Goal: Task Accomplishment & Management: Manage account settings

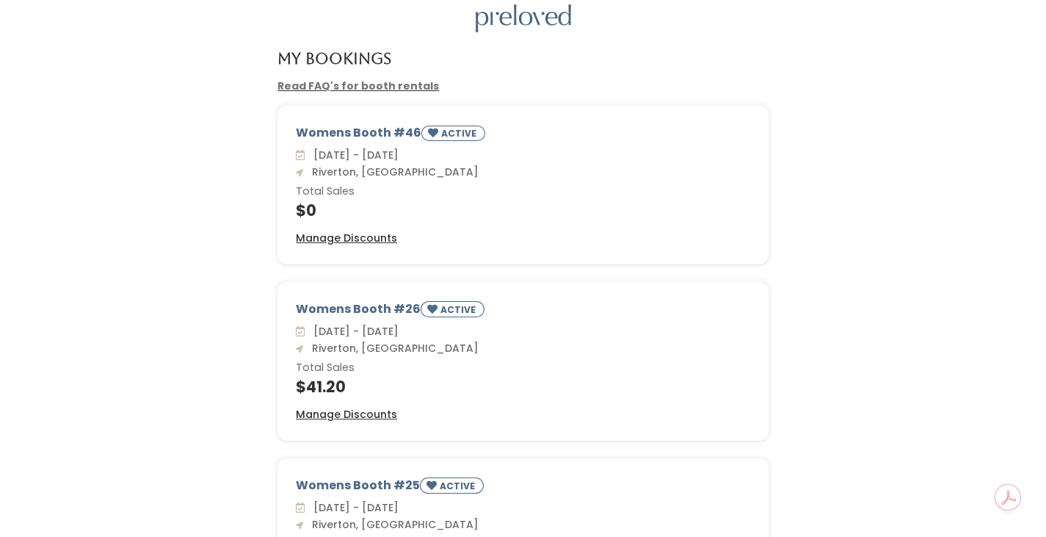
scroll to position [2, 0]
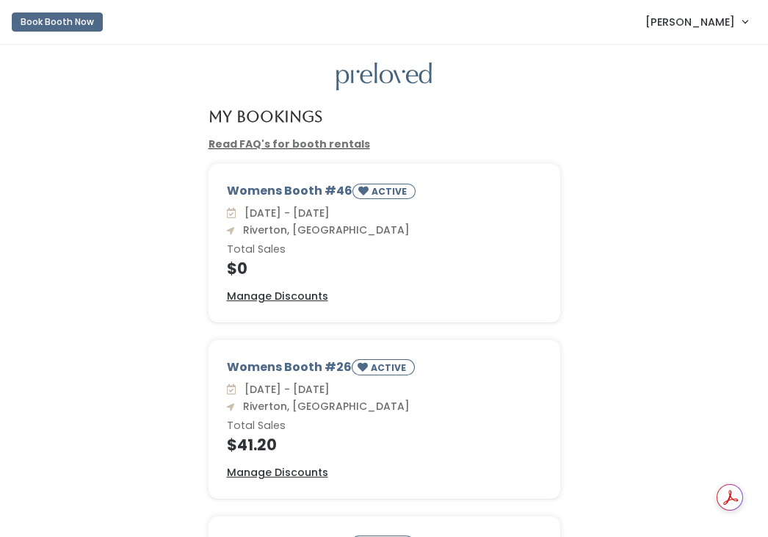
click at [688, 28] on span "[PERSON_NAME]" at bounding box center [690, 22] width 90 height 16
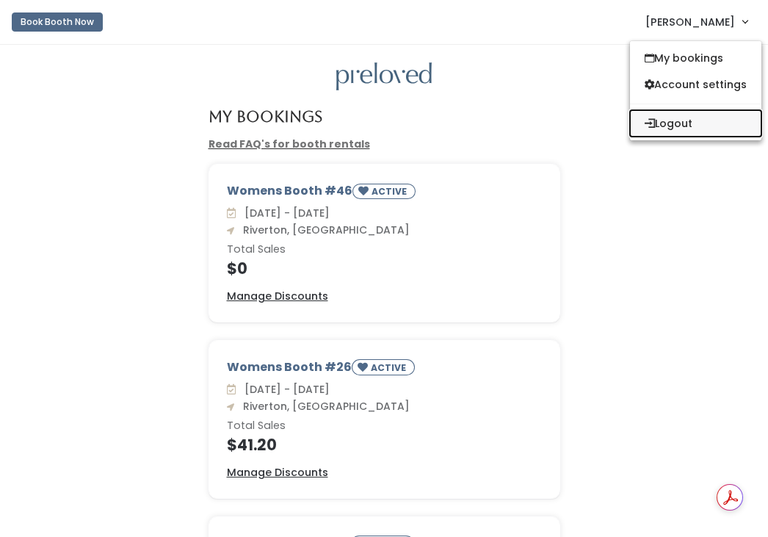
click at [660, 137] on button "Logout" at bounding box center [695, 123] width 131 height 26
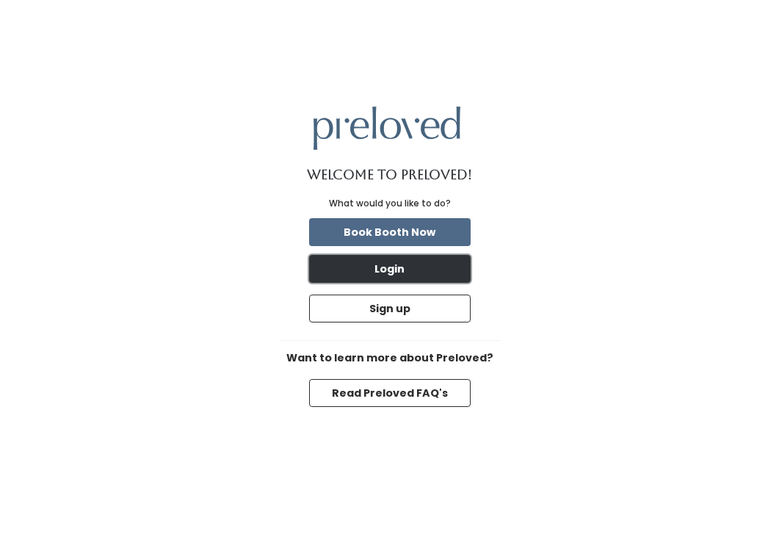
click at [407, 255] on button "Login" at bounding box center [389, 269] width 161 height 28
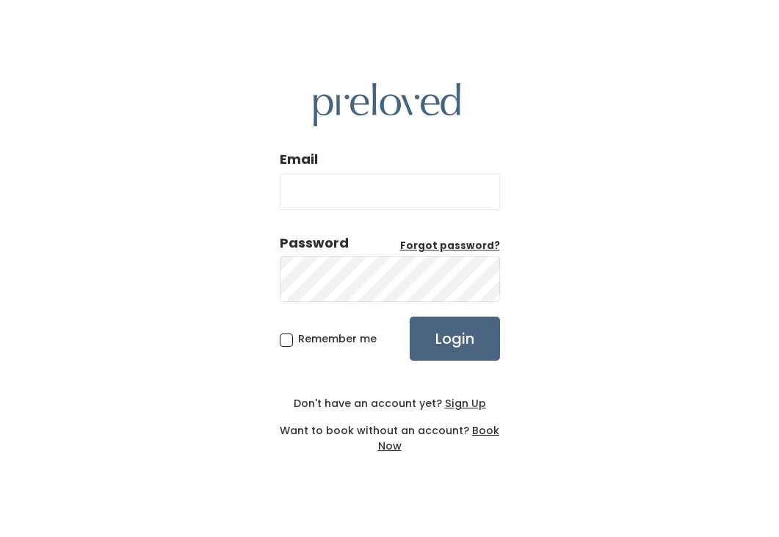
type input "[EMAIL_ADDRESS][DOMAIN_NAME]"
click at [434, 320] on input "Login" at bounding box center [455, 338] width 90 height 44
